Goal: Find specific page/section: Find specific page/section

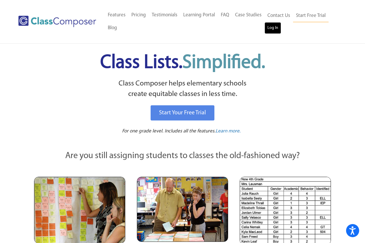
click at [270, 30] on link "Log In" at bounding box center [273, 28] width 17 height 12
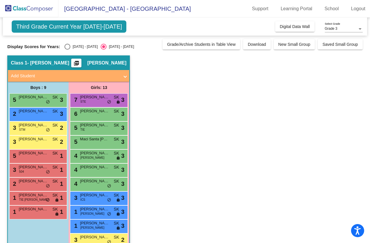
click at [341, 30] on div "Grade 3" at bounding box center [341, 29] width 33 height 4
click at [341, 30] on span "Grade 3" at bounding box center [344, 29] width 38 height 10
click at [341, 30] on div "Grade 3" at bounding box center [341, 29] width 33 height 4
click at [325, 46] on div at bounding box center [185, 121] width 370 height 243
